Goal: Information Seeking & Learning: Learn about a topic

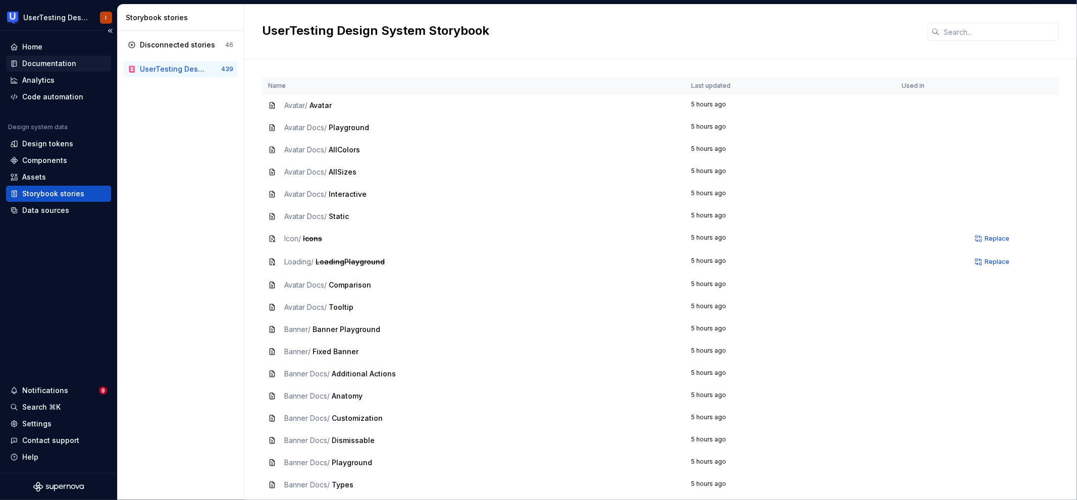
click at [67, 65] on div "Documentation" at bounding box center [49, 64] width 54 height 10
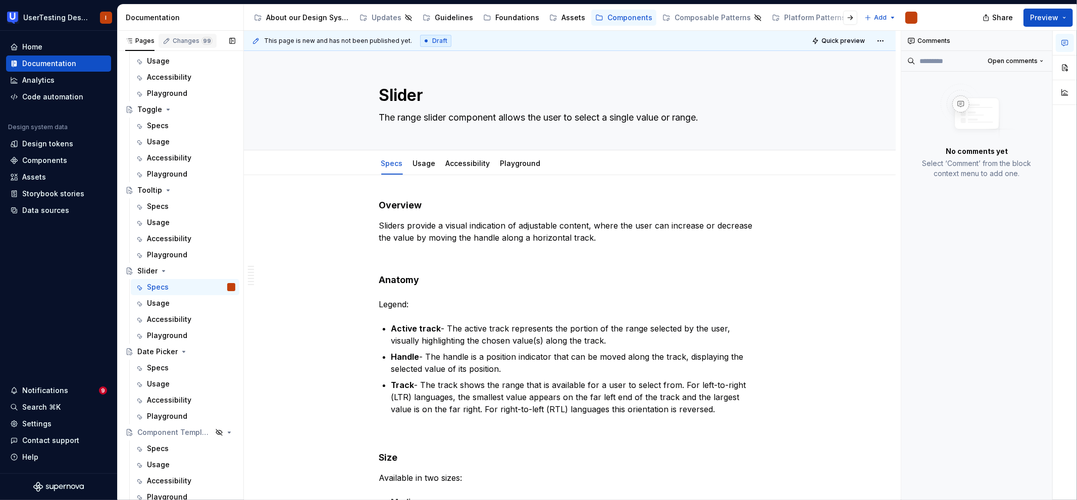
scroll to position [717, 0]
click at [184, 40] on div "Changes 99" at bounding box center [193, 41] width 40 height 8
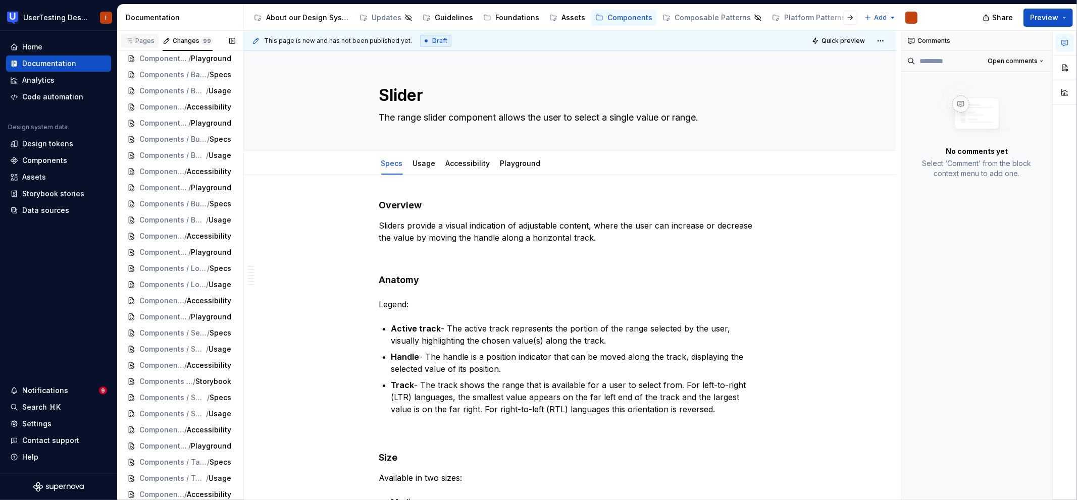
click at [145, 48] on div "Pages" at bounding box center [139, 42] width 37 height 17
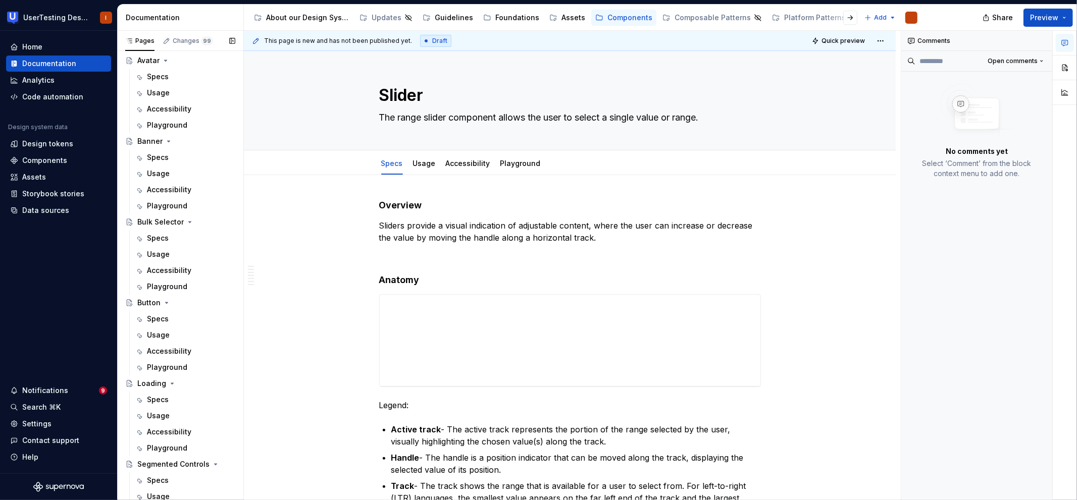
scroll to position [33, 0]
click at [158, 326] on div "Specs" at bounding box center [158, 323] width 22 height 10
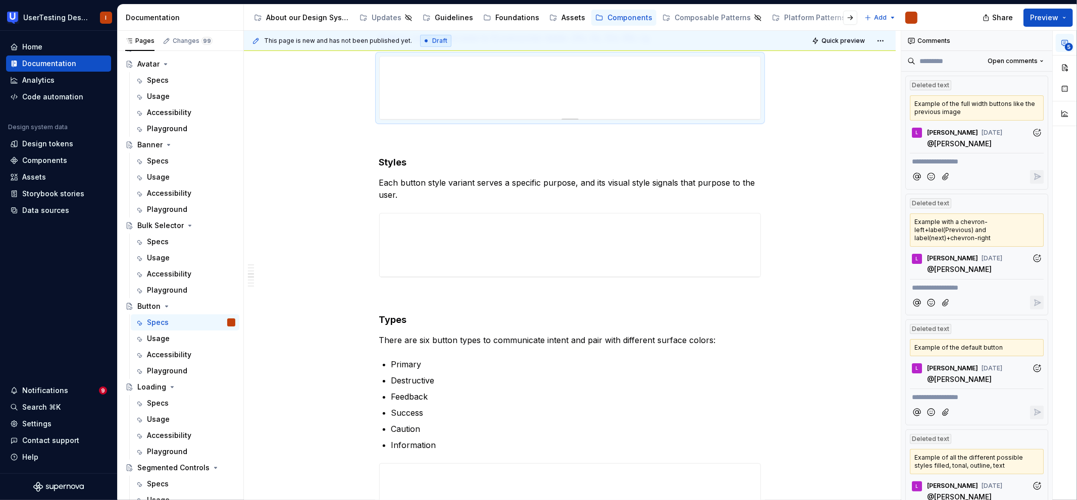
scroll to position [446, 0]
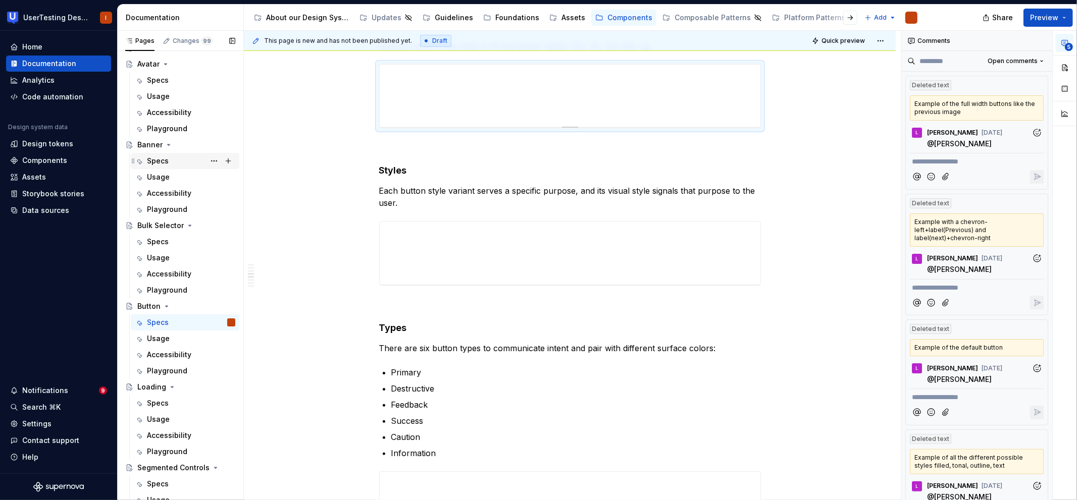
click at [188, 159] on div "Specs" at bounding box center [191, 161] width 88 height 14
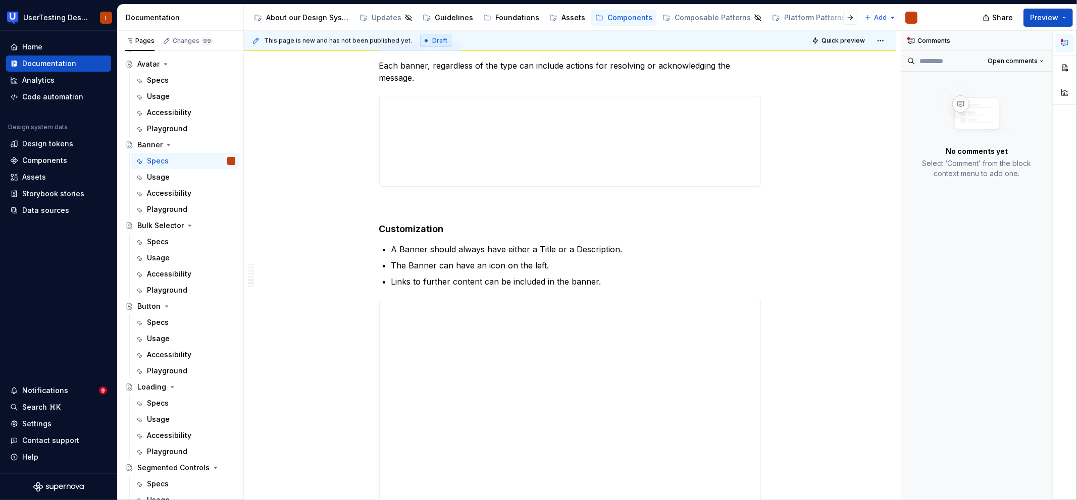
scroll to position [1288, 0]
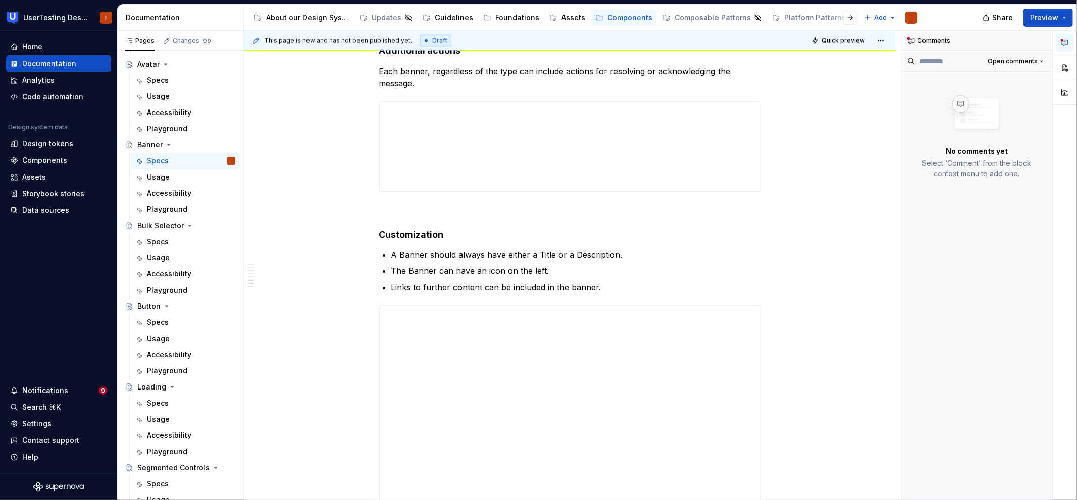
type textarea "*"
